Goal: Task Accomplishment & Management: Manage account settings

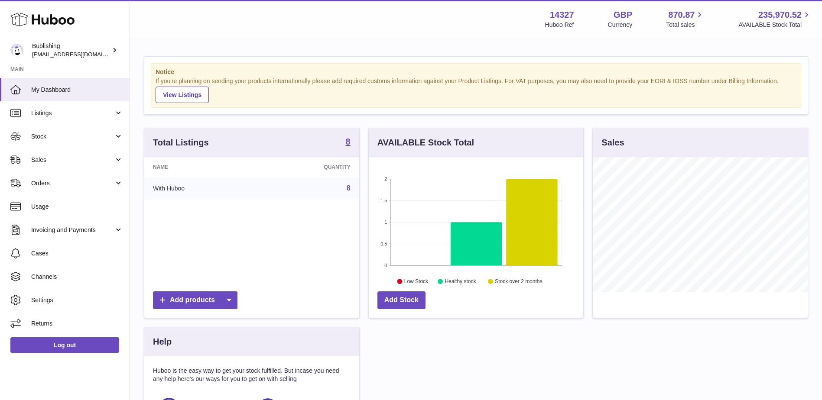
scroll to position [135, 214]
click at [25, 51] on picture at bounding box center [18, 50] width 17 height 13
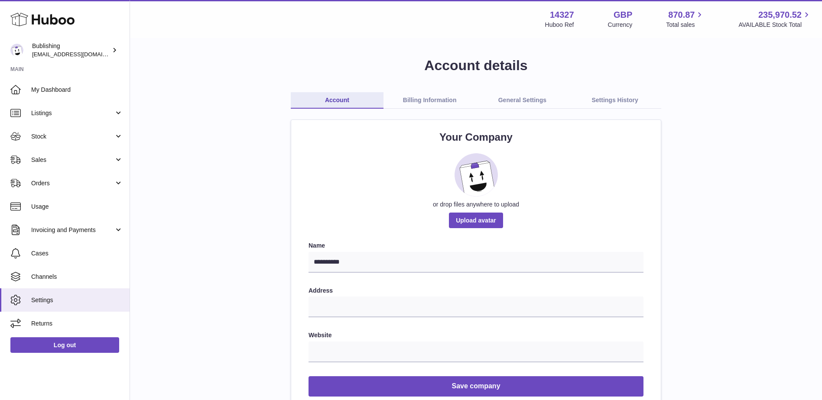
click at [517, 101] on link "General Settings" at bounding box center [522, 100] width 93 height 16
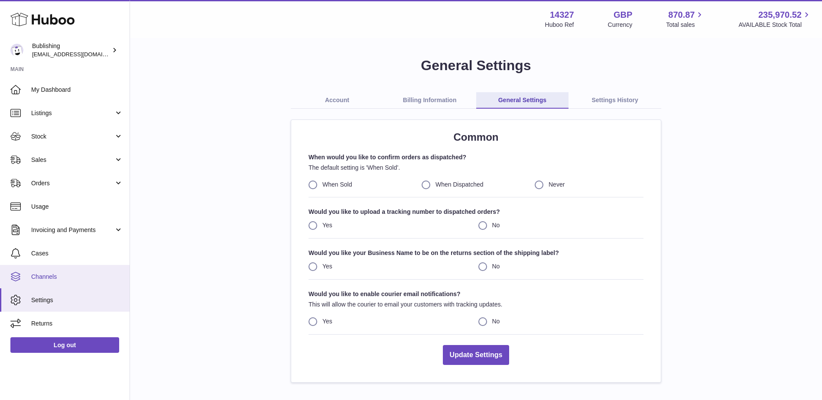
click at [41, 269] on link "Channels" at bounding box center [65, 276] width 130 height 23
